Goal: Task Accomplishment & Management: Manage account settings

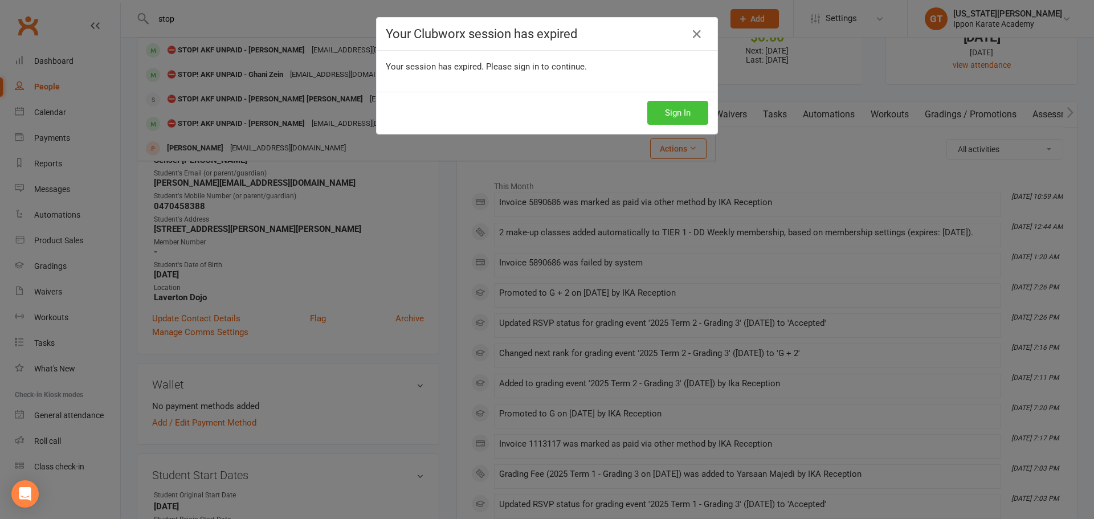
click at [673, 115] on button "Sign In" at bounding box center [677, 113] width 61 height 24
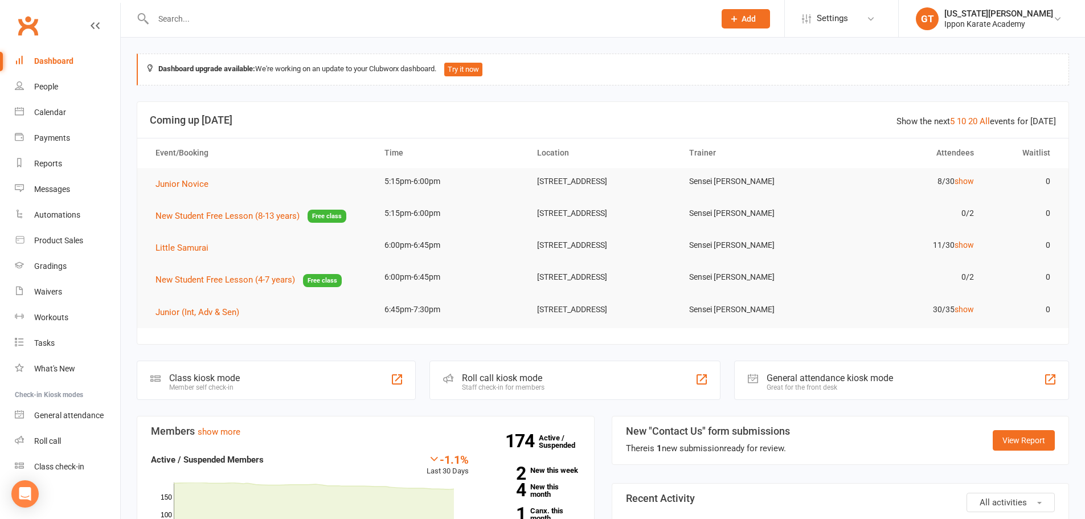
click at [224, 18] on input "text" at bounding box center [428, 19] width 557 height 16
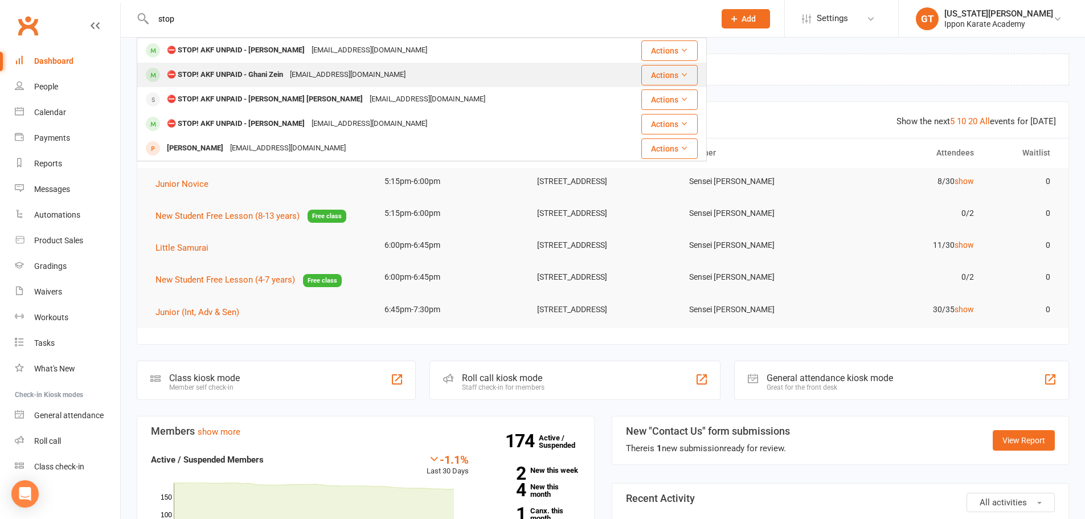
type input "stop"
click at [238, 65] on div "⛔ STOP! AKF UNPAID - [PERSON_NAME] [PERSON_NAME][EMAIL_ADDRESS][DOMAIN_NAME]" at bounding box center [378, 74] width 480 height 23
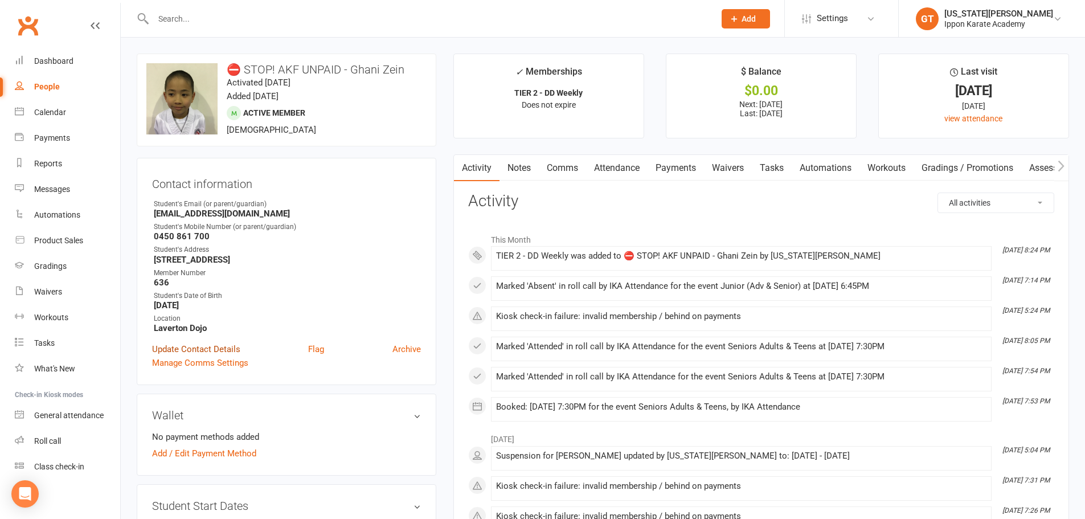
click at [225, 350] on link "Update Contact Details" at bounding box center [196, 349] width 88 height 14
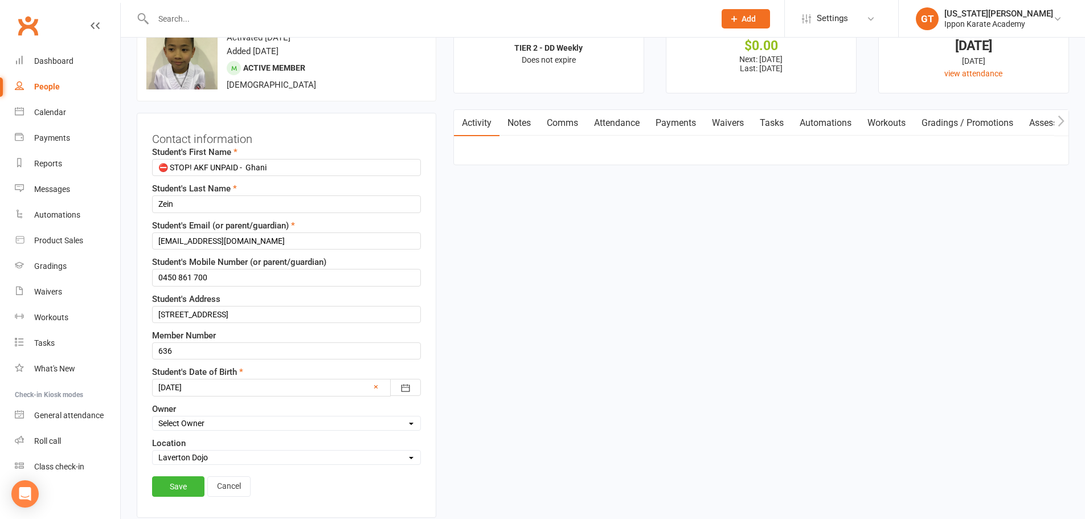
scroll to position [54, 0]
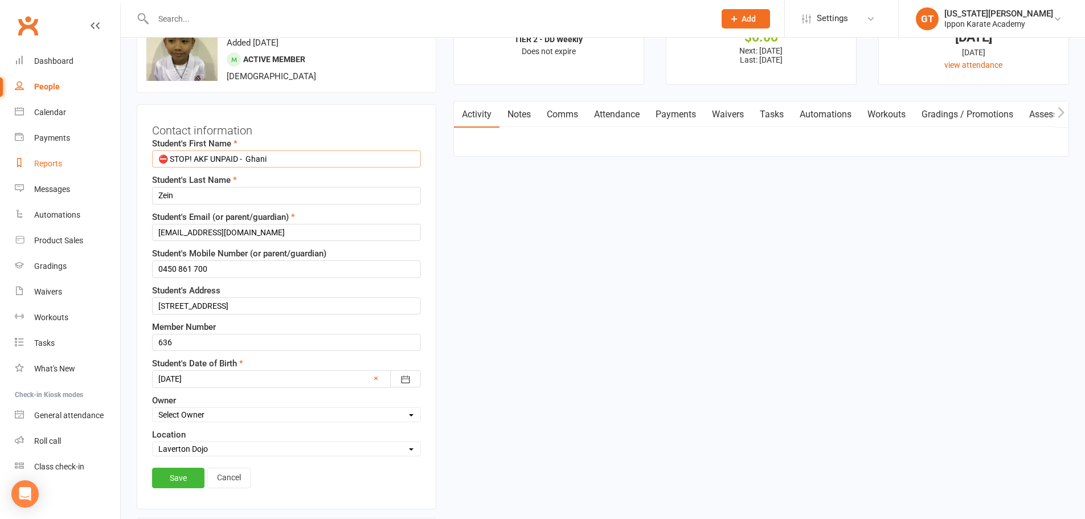
drag, startPoint x: 251, startPoint y: 156, endPoint x: 78, endPoint y: 161, distance: 172.7
type input "Ghani"
click at [179, 476] on link "Save" at bounding box center [178, 478] width 52 height 21
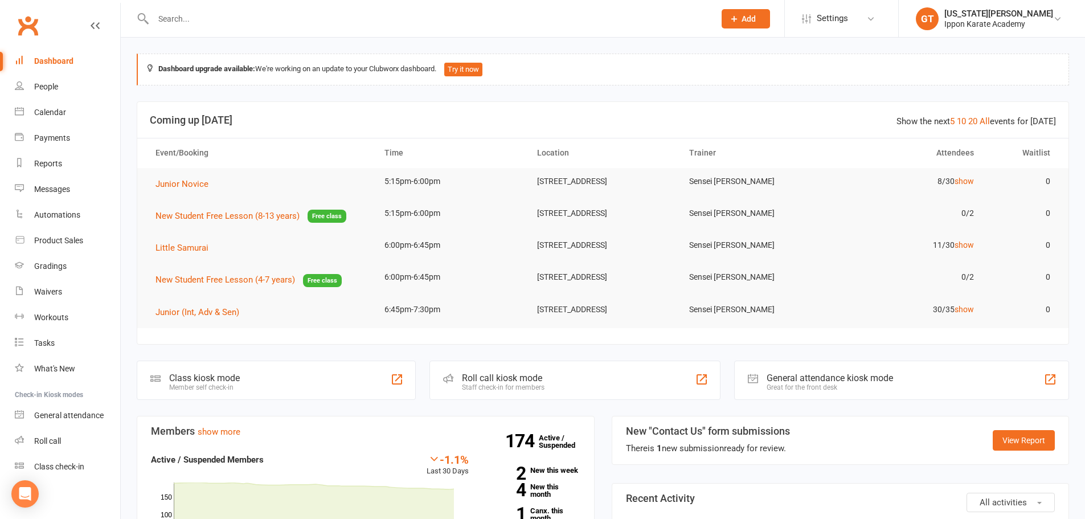
click at [250, 26] on input "text" at bounding box center [428, 19] width 557 height 16
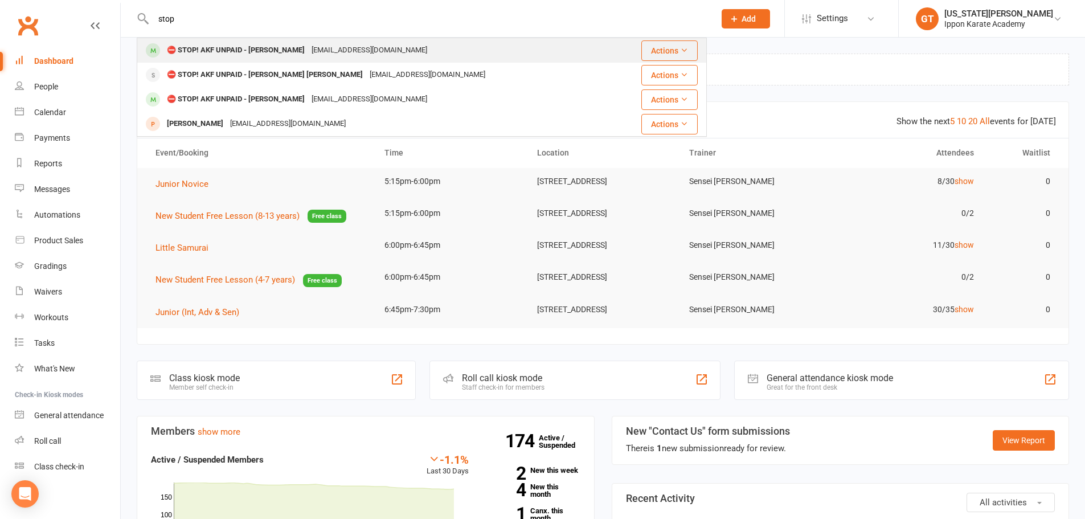
type input "stop"
click at [224, 45] on div "⛔ STOP! AKF UNPAID - [PERSON_NAME]" at bounding box center [236, 50] width 145 height 17
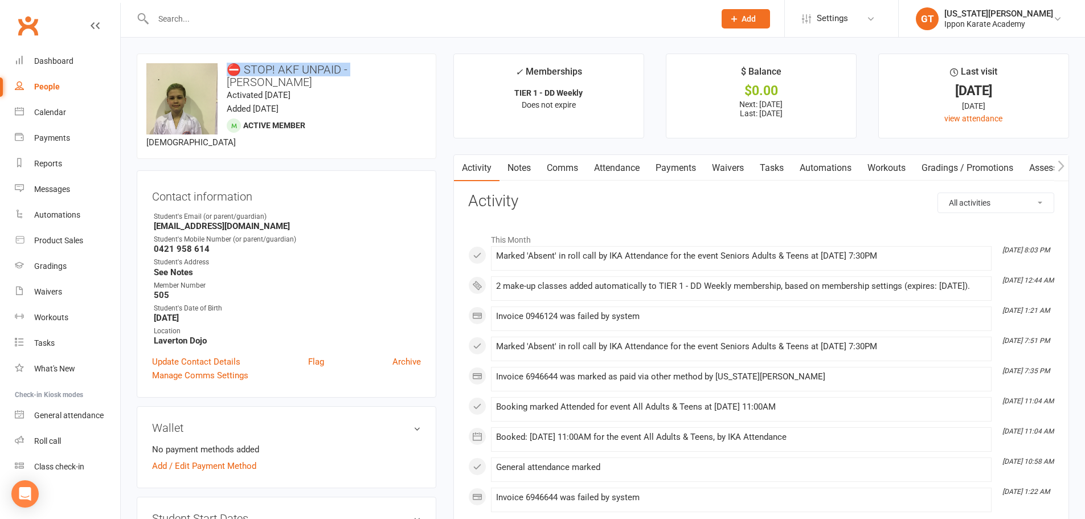
drag, startPoint x: 350, startPoint y: 68, endPoint x: 223, endPoint y: 68, distance: 127.0
click at [223, 68] on h3 "⛔ STOP! AKF UNPAID - [PERSON_NAME]" at bounding box center [286, 75] width 280 height 25
copy h3 "⛔ STOP! AKF UNPAID -"
click at [193, 22] on input "text" at bounding box center [428, 19] width 557 height 16
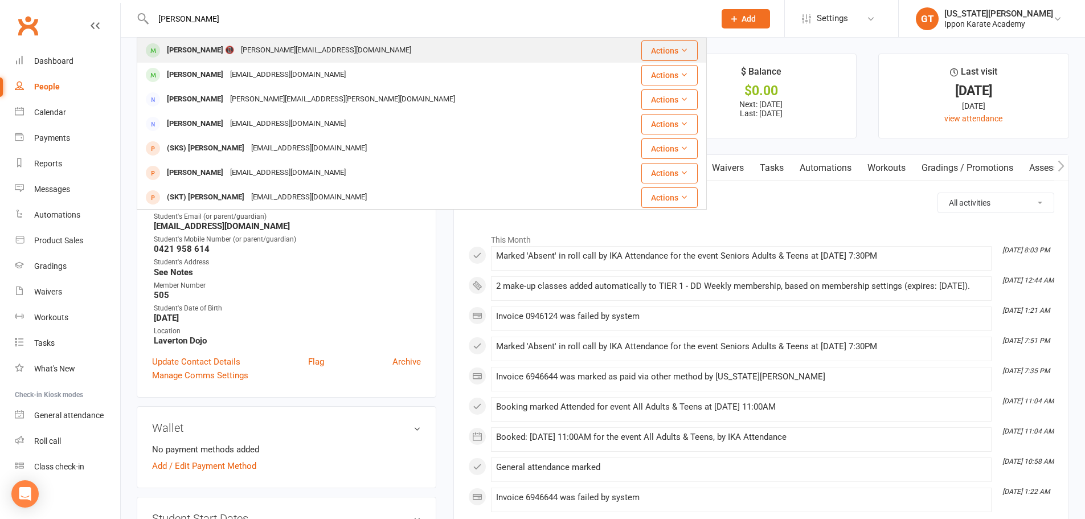
type input "mikael"
click at [203, 56] on div "Mikaela Labeikovsky Gimenez 📵" at bounding box center [201, 50] width 74 height 17
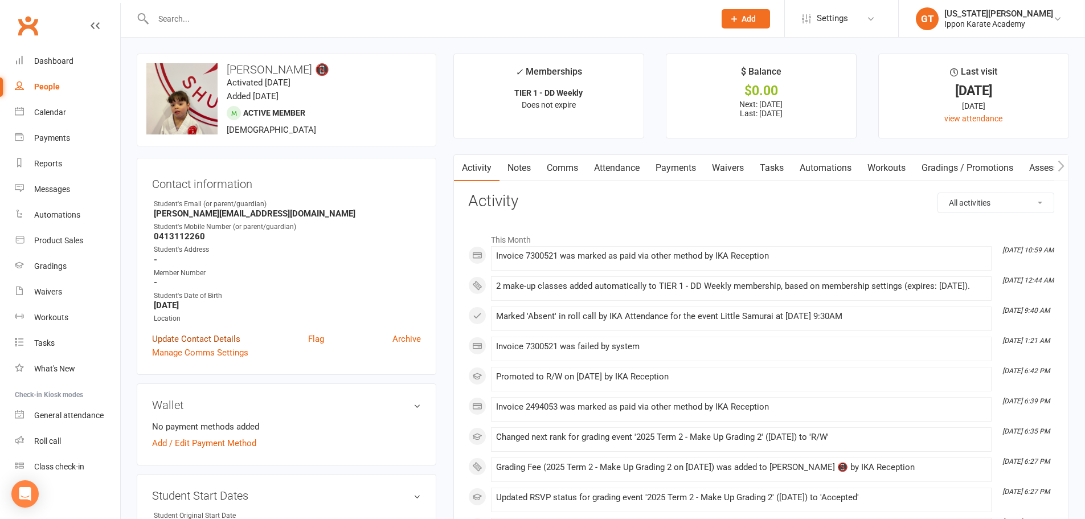
click at [195, 338] on link "Update Contact Details" at bounding box center [196, 339] width 88 height 14
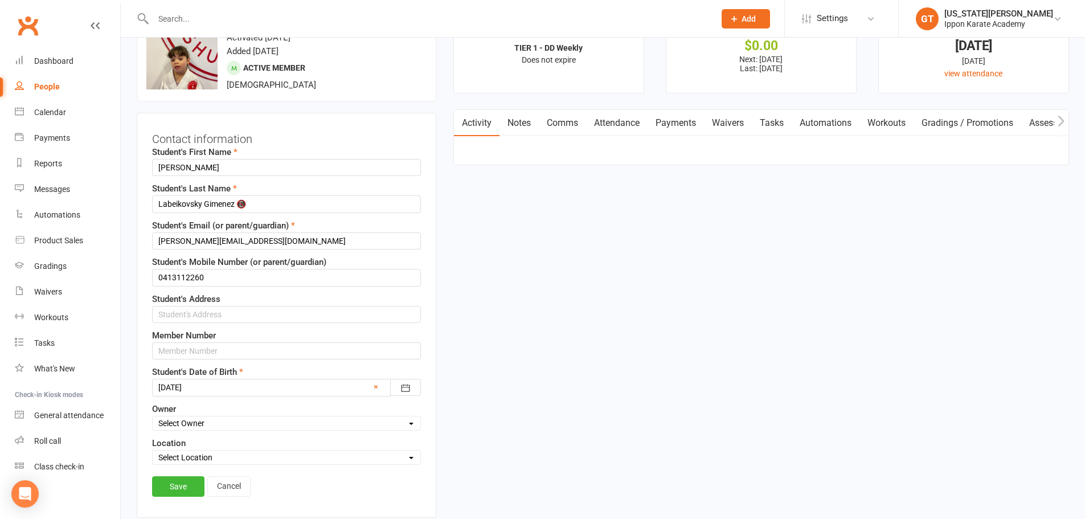
scroll to position [54, 0]
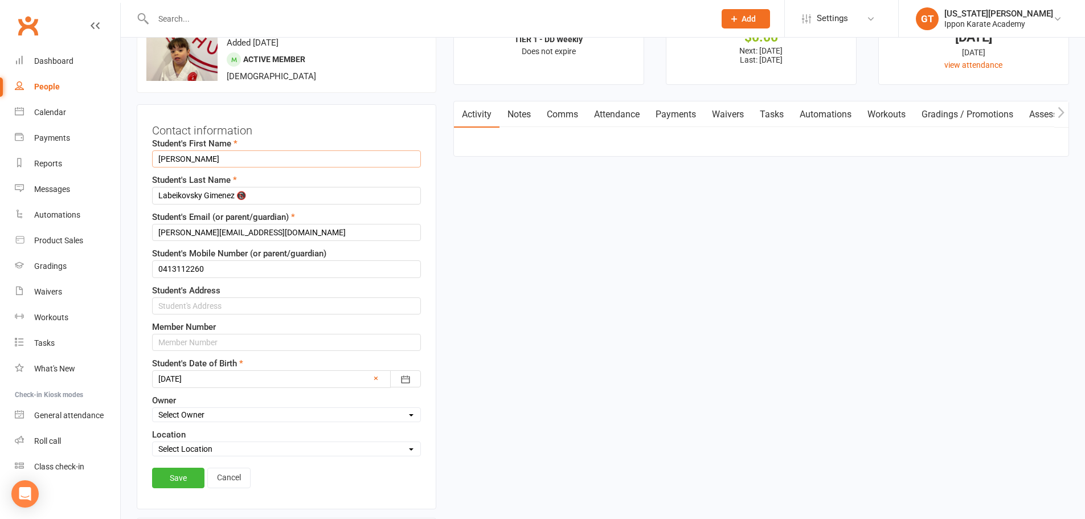
click at [154, 162] on input "Mikaela" at bounding box center [286, 158] width 269 height 17
paste input "⛔ STOP! AKF UNPAID -"
type input "⛔ STOP! AKF UNPAID - Mikaela"
click at [177, 479] on link "Save" at bounding box center [178, 478] width 52 height 21
